Goal: Task Accomplishment & Management: Manage account settings

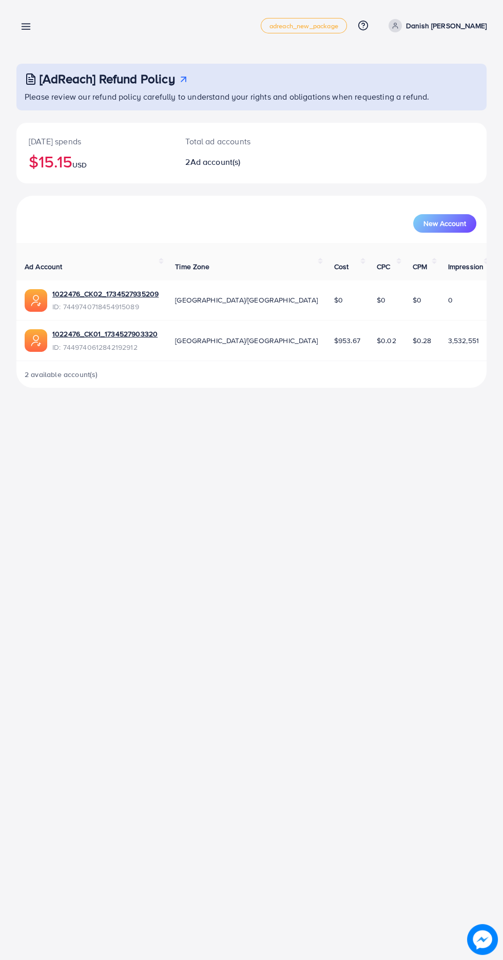
click at [48, 25] on div "Overview adreach_new_package Help Center Contact Support Plans and Pricing Term…" at bounding box center [251, 25] width 470 height 29
click at [29, 27] on line at bounding box center [26, 27] width 8 height 0
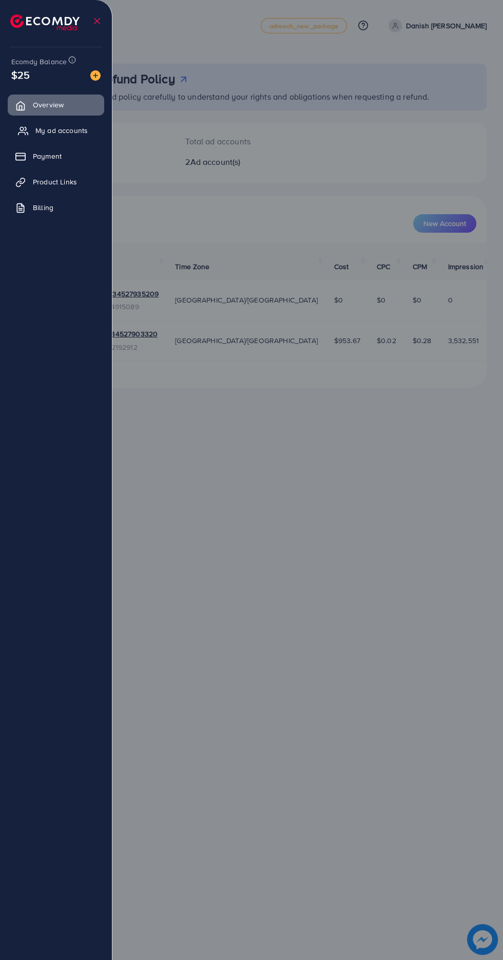
click at [83, 121] on link "My ad accounts" at bounding box center [56, 130] width 97 height 21
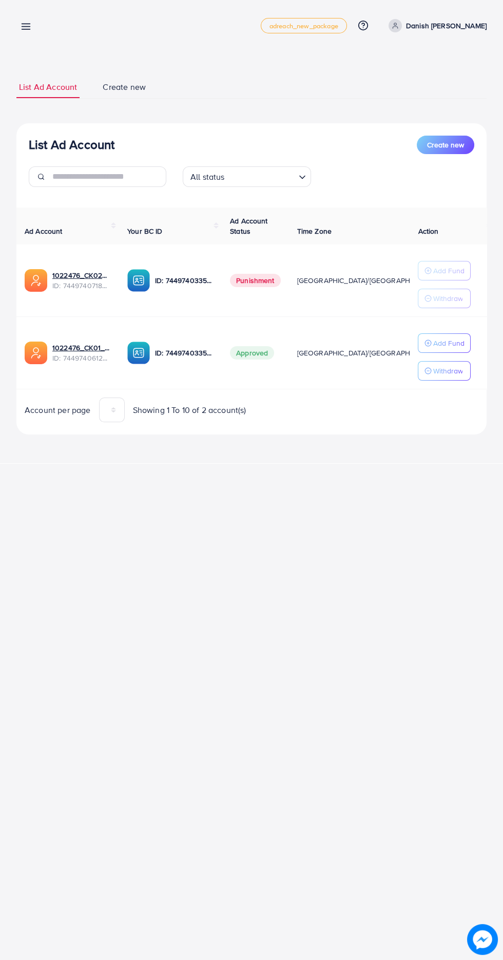
scroll to position [0, 22]
click at [79, 342] on link "1022476_CK01_1734527903320" at bounding box center [81, 347] width 59 height 10
